Goal: Task Accomplishment & Management: Manage account settings

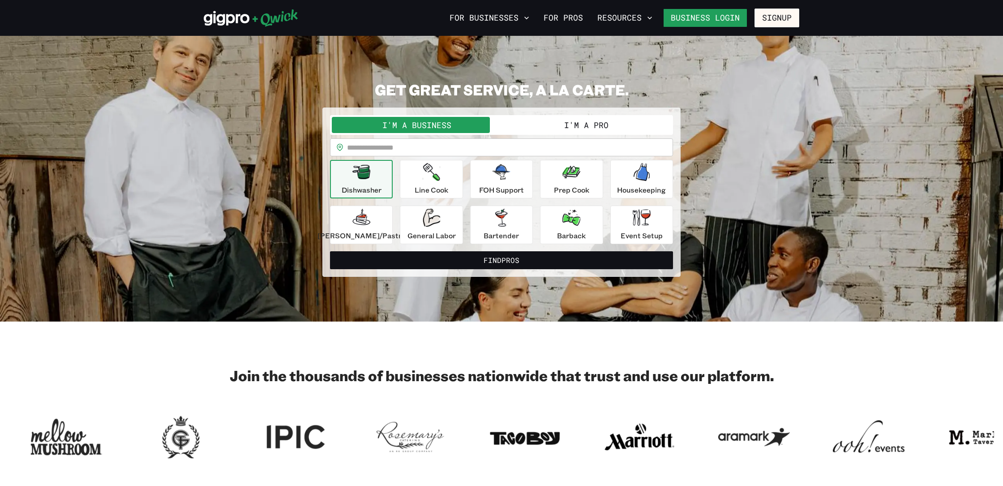
click at [710, 17] on link "Business Login" at bounding box center [705, 18] width 84 height 19
click at [740, 20] on link "Business Login" at bounding box center [705, 18] width 84 height 19
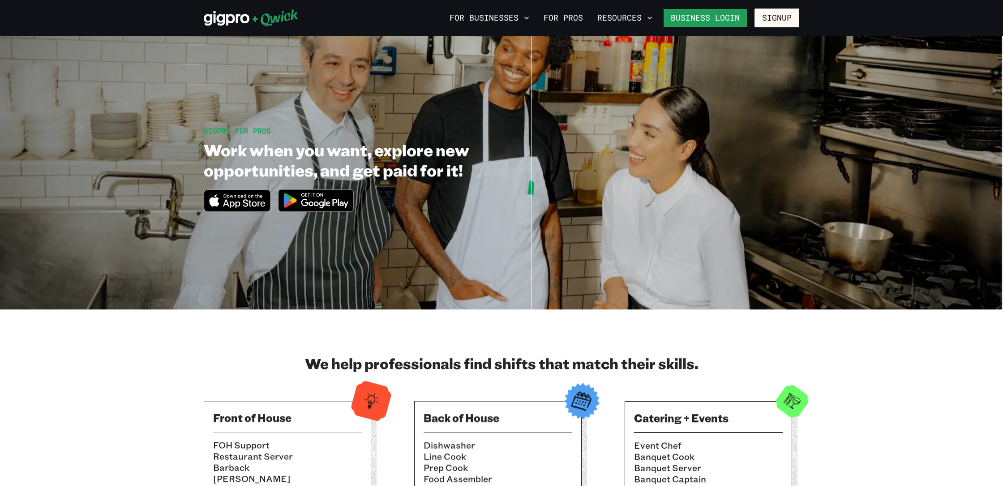
click at [710, 16] on link "Business Login" at bounding box center [705, 18] width 84 height 19
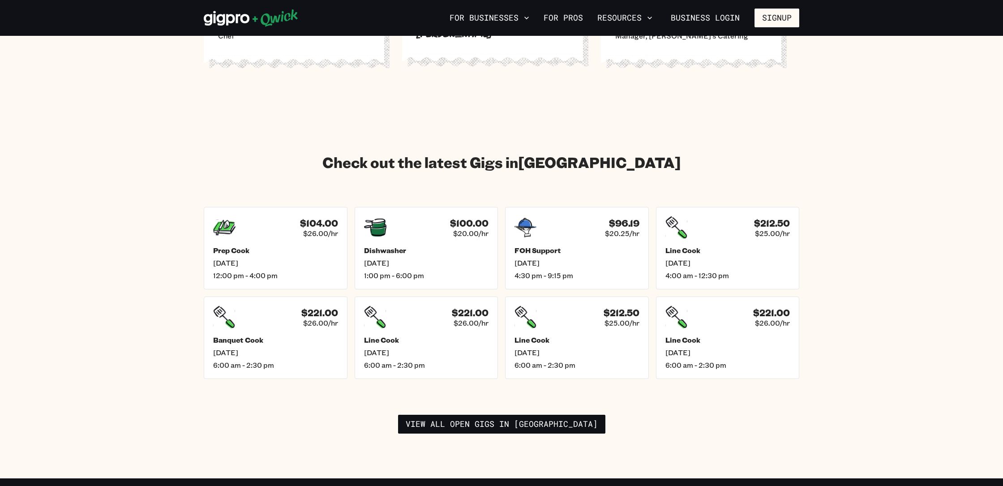
scroll to position [1153, 0]
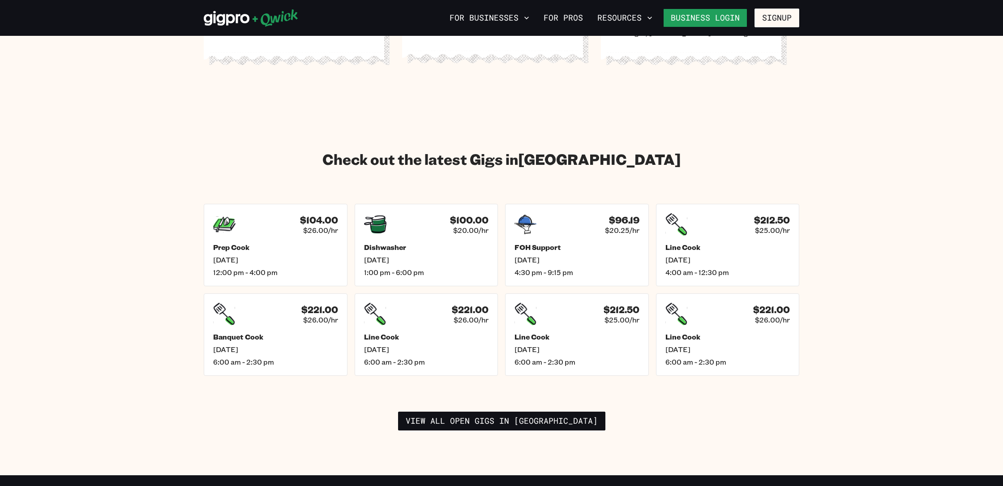
click at [693, 18] on link "Business Login" at bounding box center [705, 18] width 84 height 19
click at [513, 21] on button "For Businesses" at bounding box center [489, 17] width 87 height 15
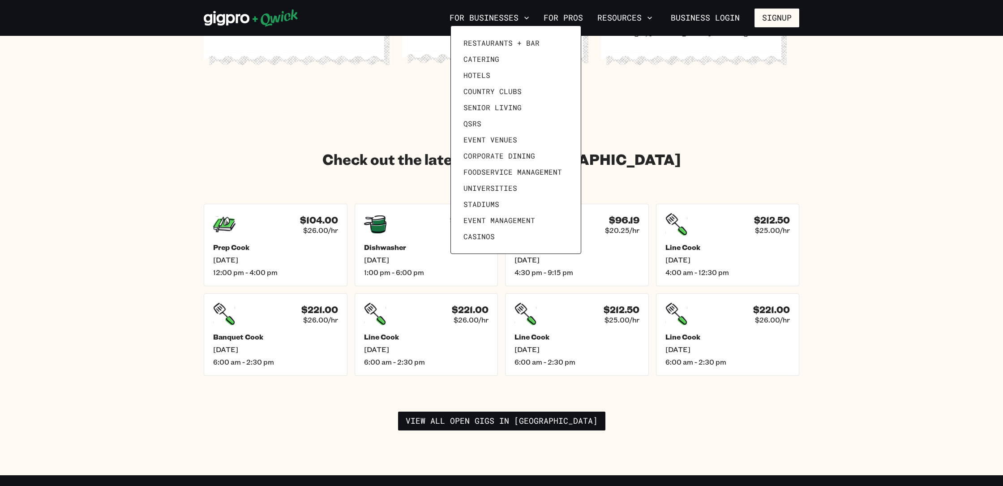
click at [658, 49] on div at bounding box center [501, 243] width 1003 height 486
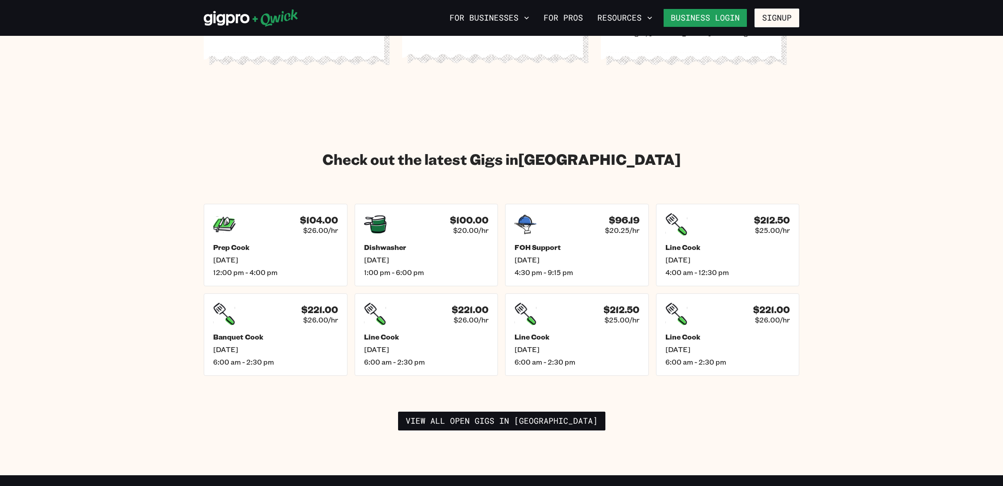
click at [719, 15] on link "Business Login" at bounding box center [705, 18] width 84 height 19
